Goal: Transaction & Acquisition: Purchase product/service

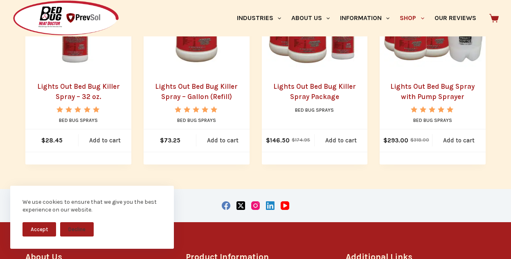
scroll to position [264, 0]
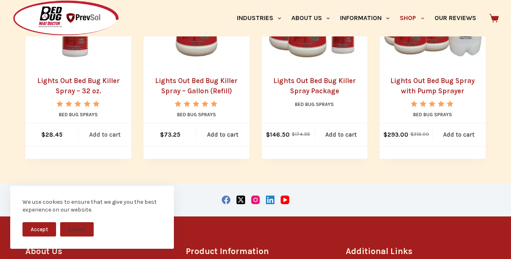
click at [103, 136] on link "Add to cart" at bounding box center [105, 135] width 53 height 23
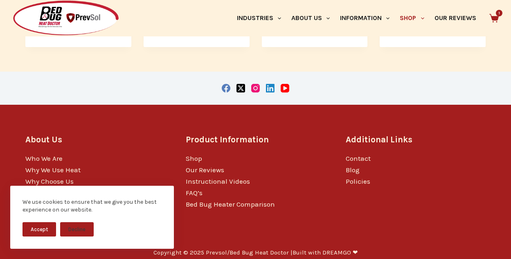
scroll to position [383, 0]
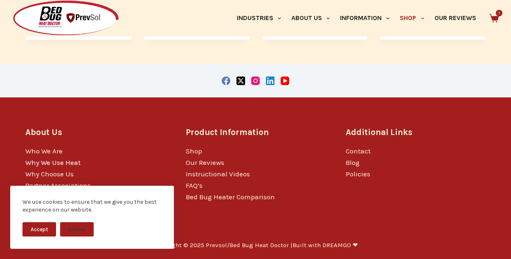
click at [50, 164] on link "Why We Use Heat" at bounding box center [52, 162] width 55 height 8
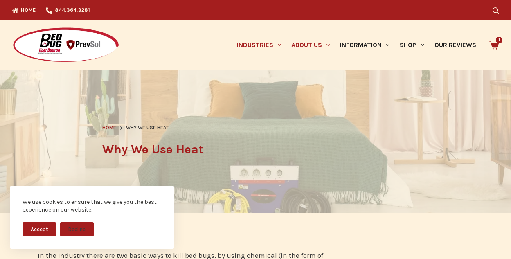
click at [258, 45] on link "Industries" at bounding box center [259, 44] width 54 height 49
